Goal: Information Seeking & Learning: Find specific page/section

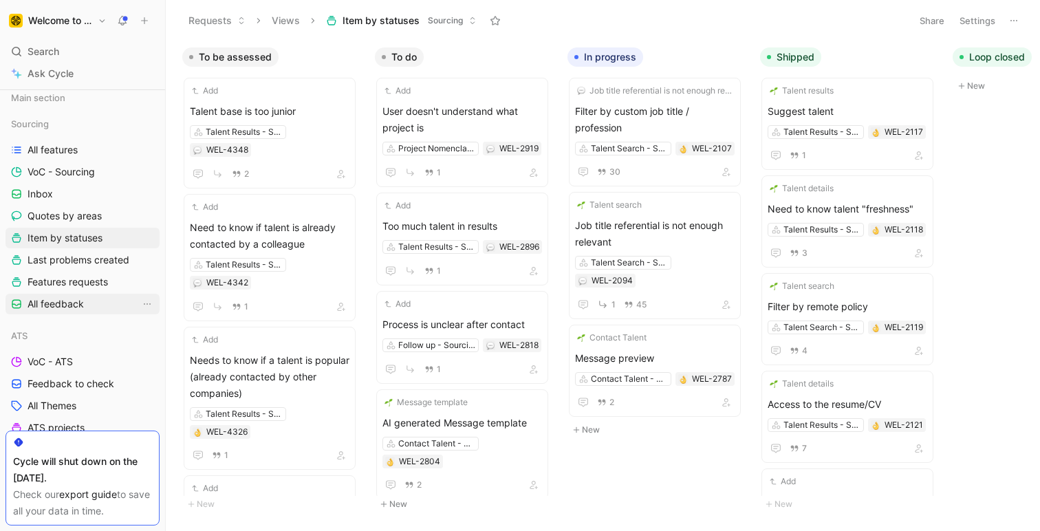
scroll to position [41, 0]
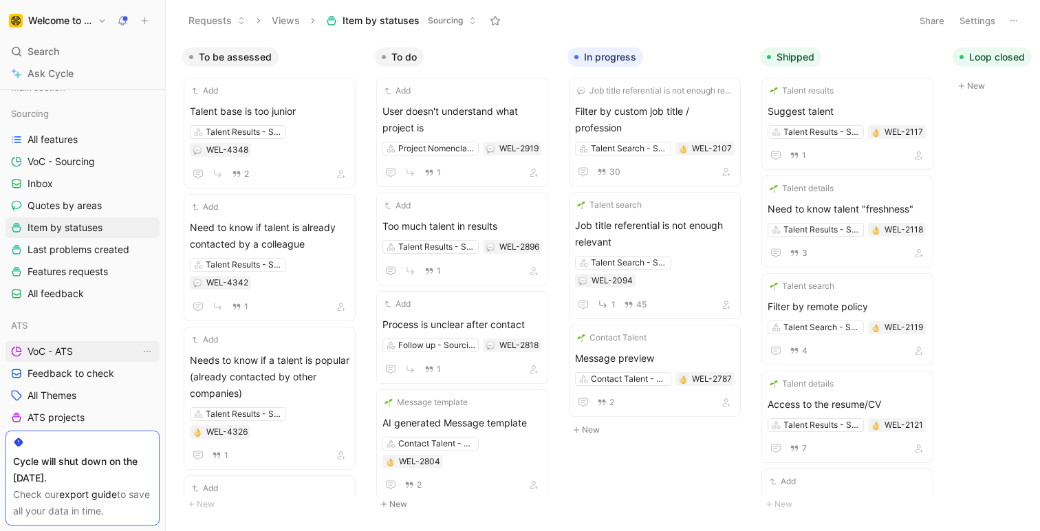
click at [77, 349] on link "VoC - ATS" at bounding box center [83, 351] width 154 height 21
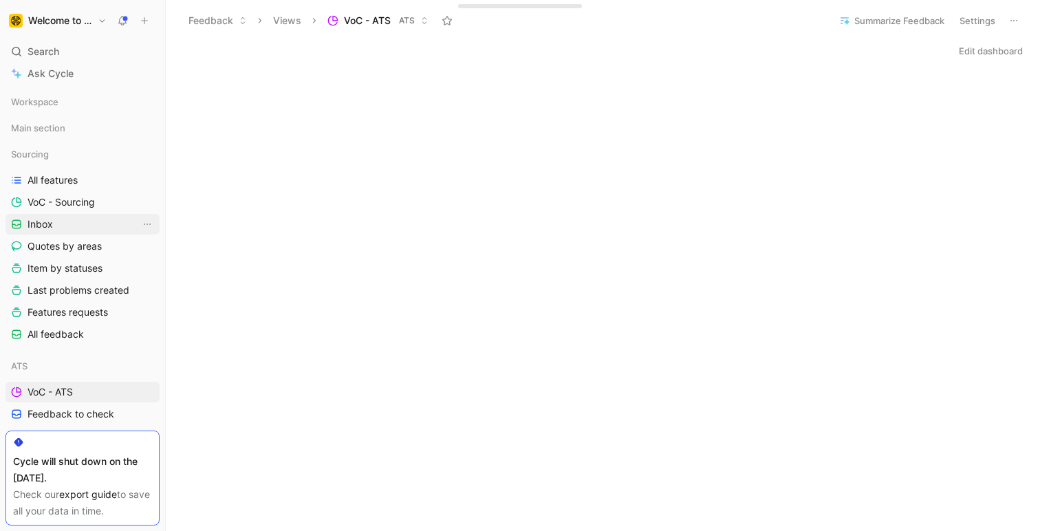
click at [63, 224] on link "Inbox" at bounding box center [83, 224] width 154 height 21
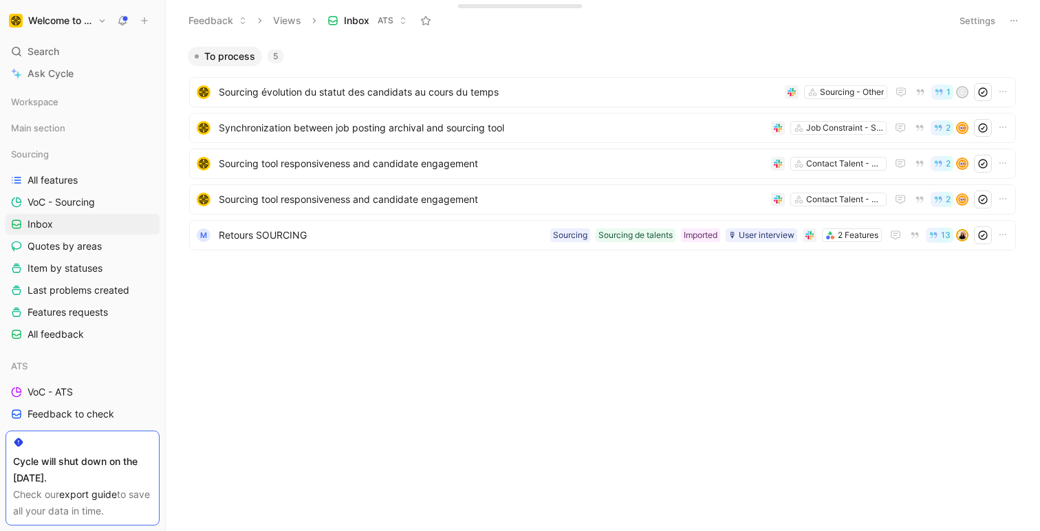
click at [14, 23] on img "button" at bounding box center [16, 21] width 14 height 14
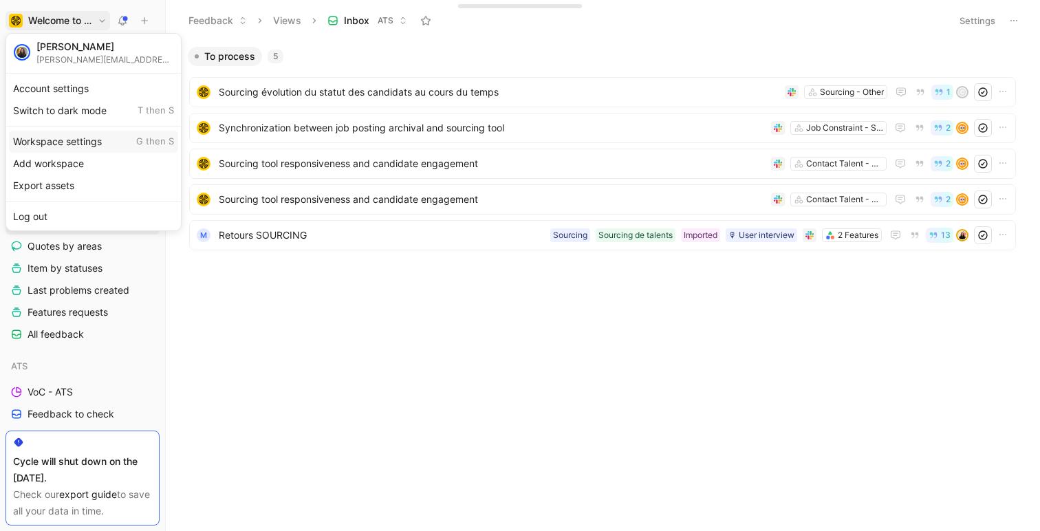
click at [85, 138] on div "Workspace settings G then S" at bounding box center [93, 142] width 169 height 22
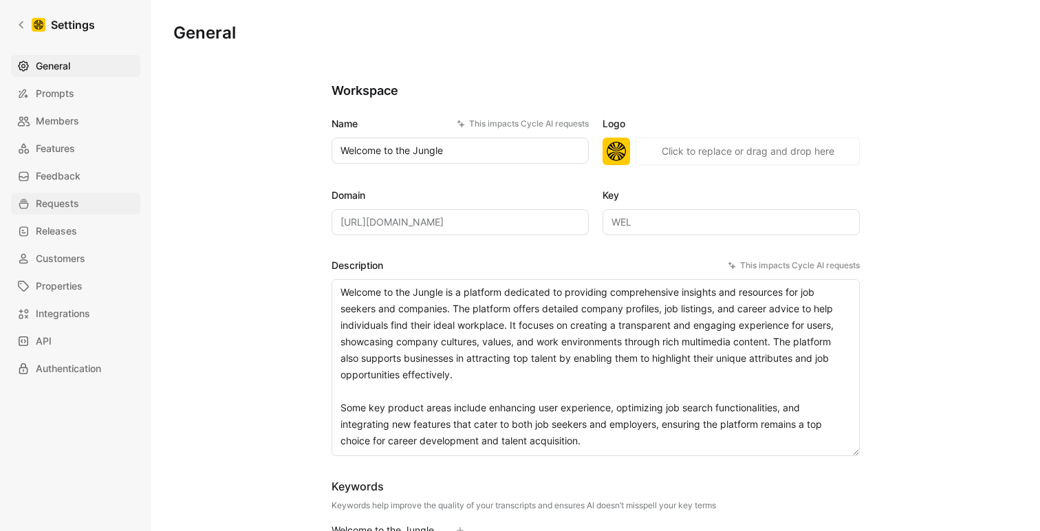
click at [64, 197] on span "Requests" at bounding box center [57, 203] width 43 height 17
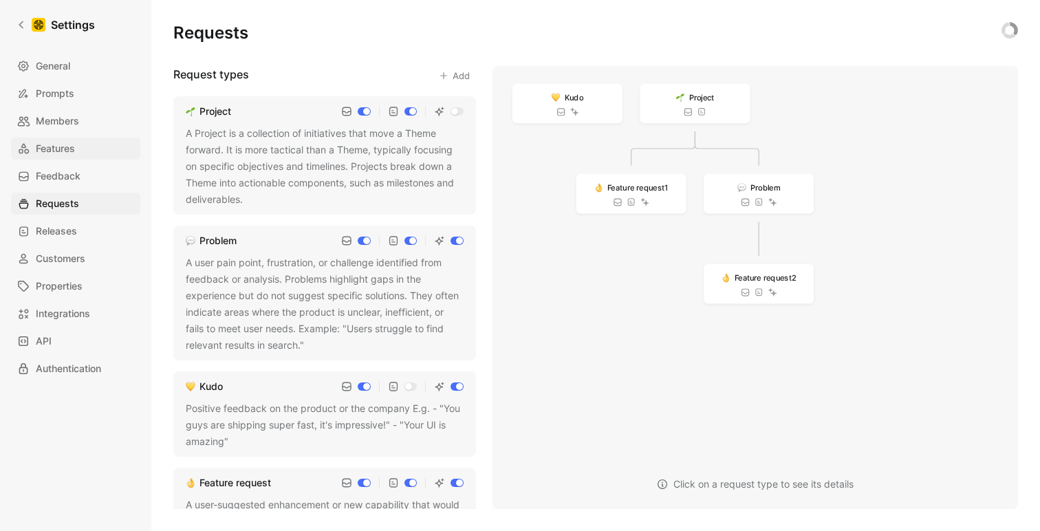
click at [67, 150] on span "Features" at bounding box center [55, 148] width 39 height 17
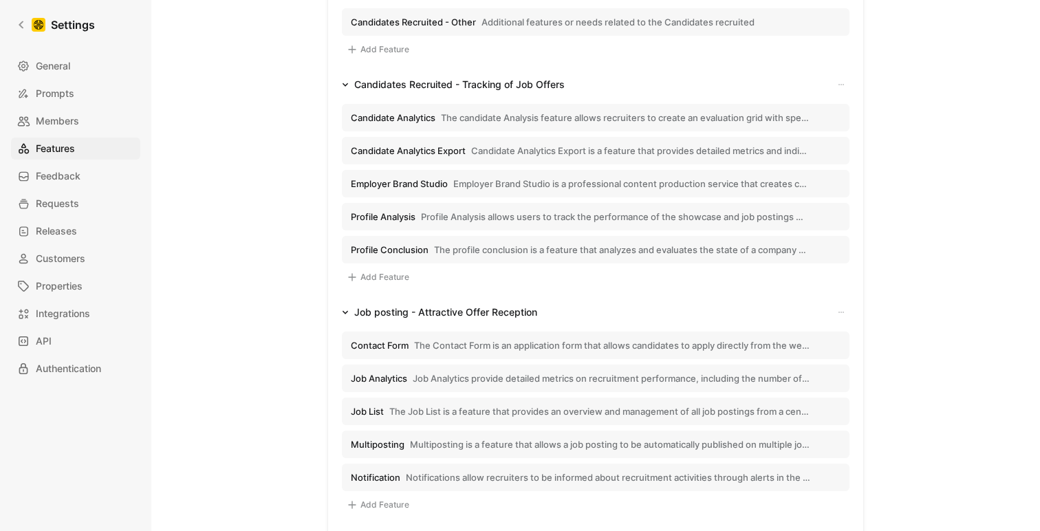
scroll to position [789, 0]
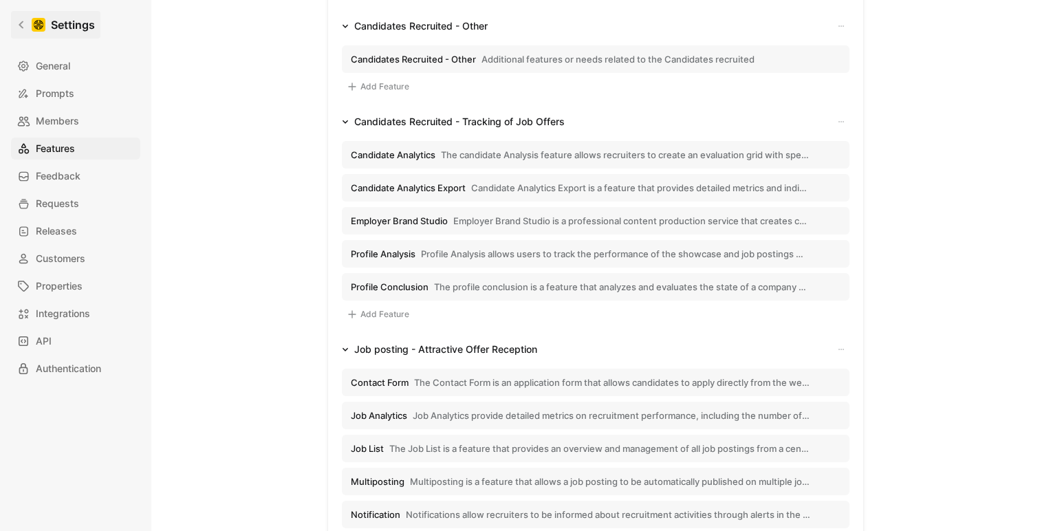
click at [22, 25] on icon at bounding box center [22, 25] width 10 height 10
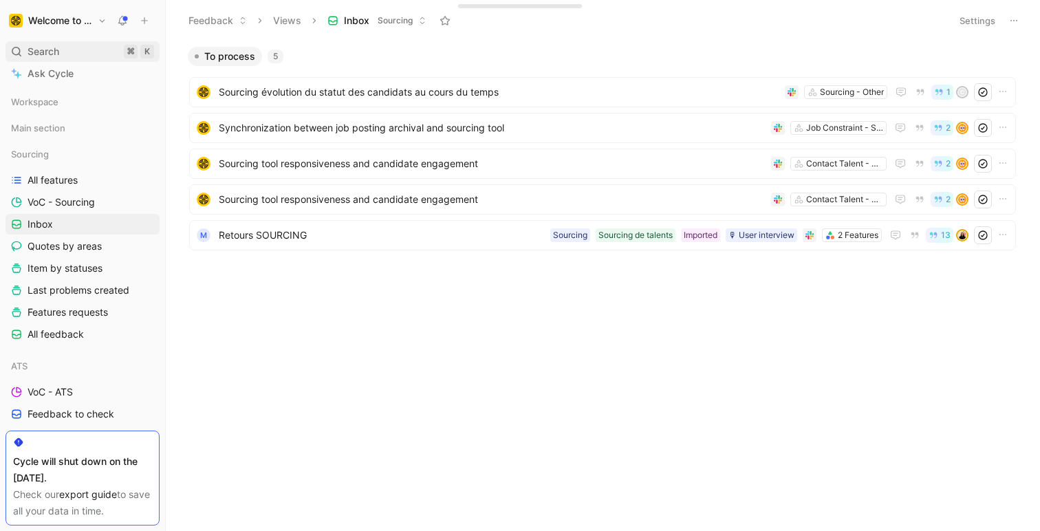
click at [65, 50] on div "Search ⌘ K" at bounding box center [83, 51] width 154 height 21
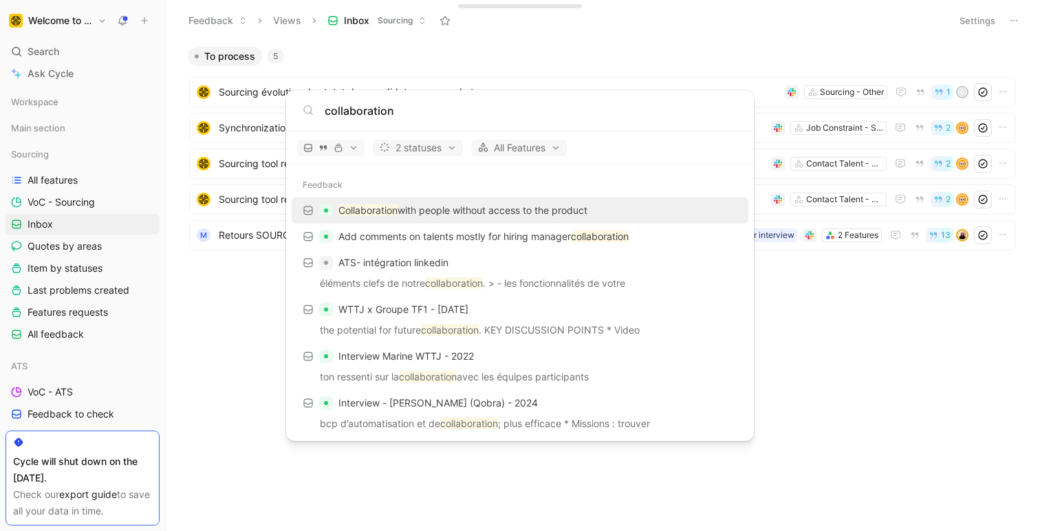
type input "collaboration"
click at [404, 212] on p "Collaboration with people without access to the product" at bounding box center [462, 210] width 249 height 17
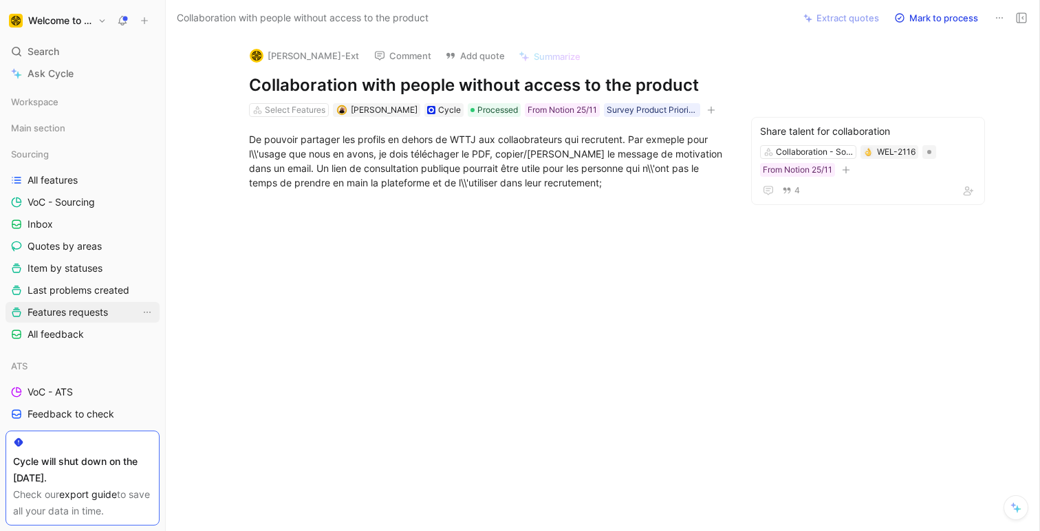
click at [69, 316] on span "Features requests" at bounding box center [68, 312] width 80 height 14
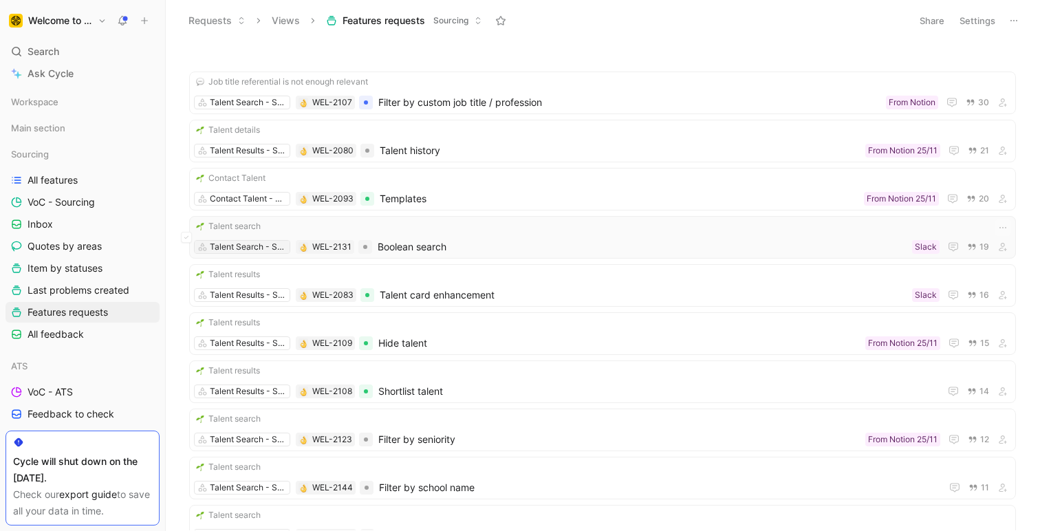
click at [229, 247] on div "Talent Search - Sourcing" at bounding box center [248, 247] width 77 height 14
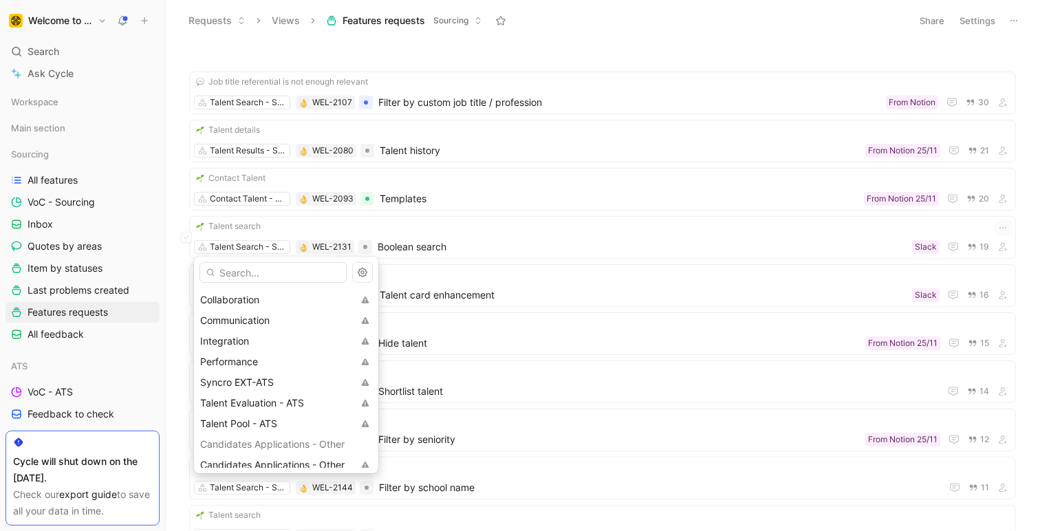
scroll to position [146, 0]
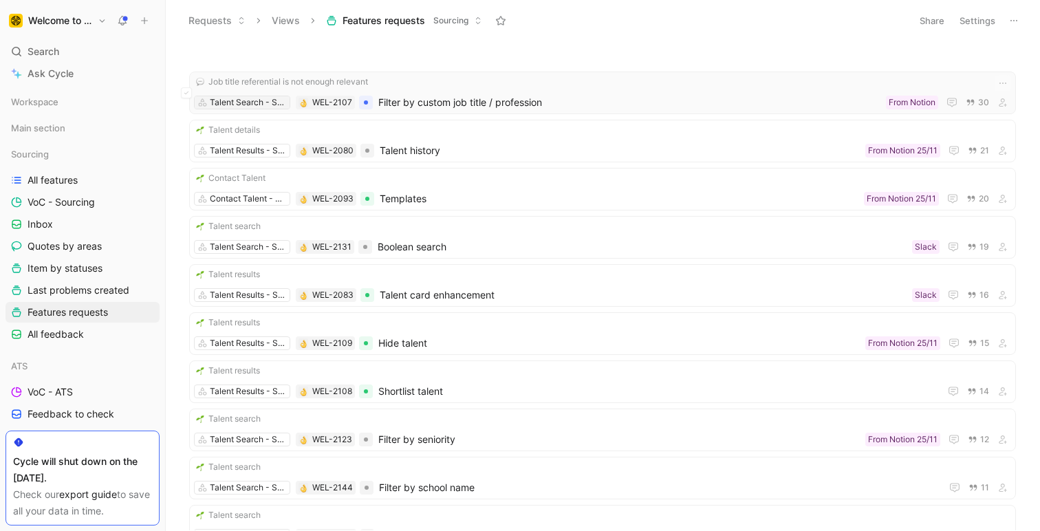
click at [238, 105] on div "Talent Search - Sourcing" at bounding box center [248, 103] width 77 height 14
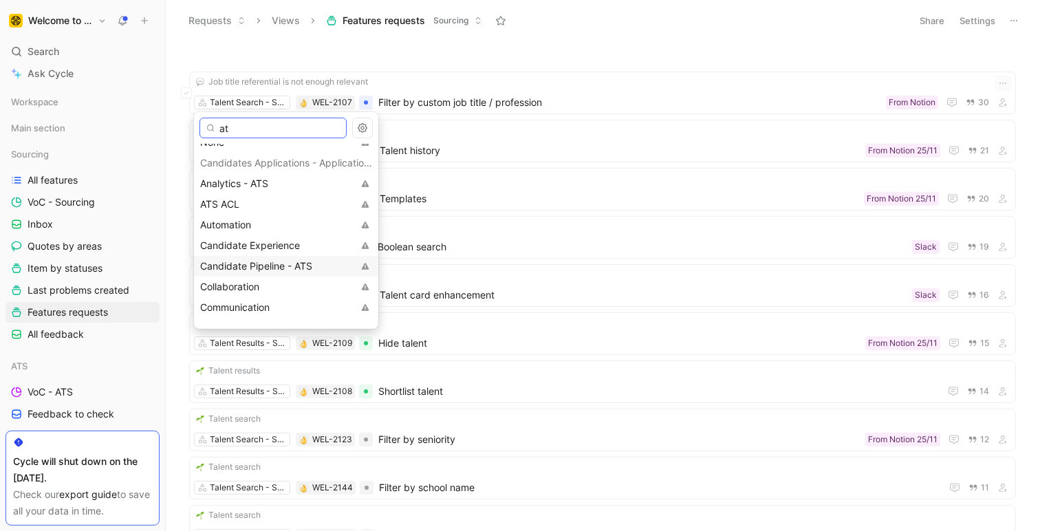
scroll to position [0, 0]
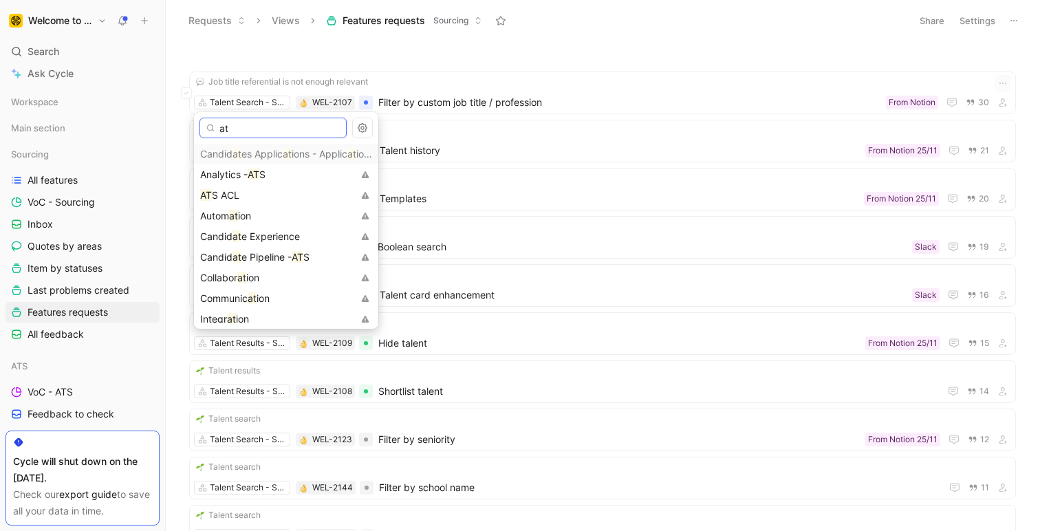
type input "a"
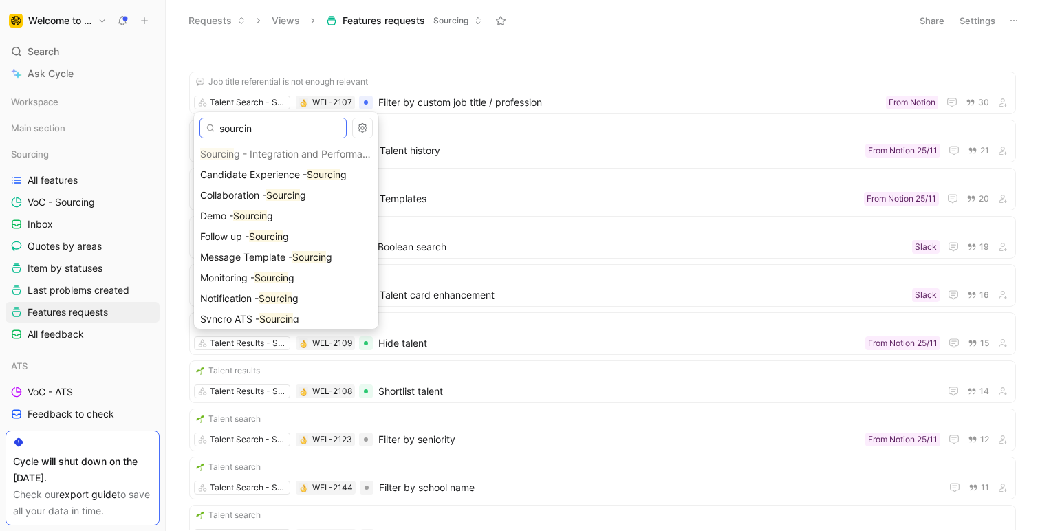
type input "sourcin"
